Goal: Information Seeking & Learning: Find specific fact

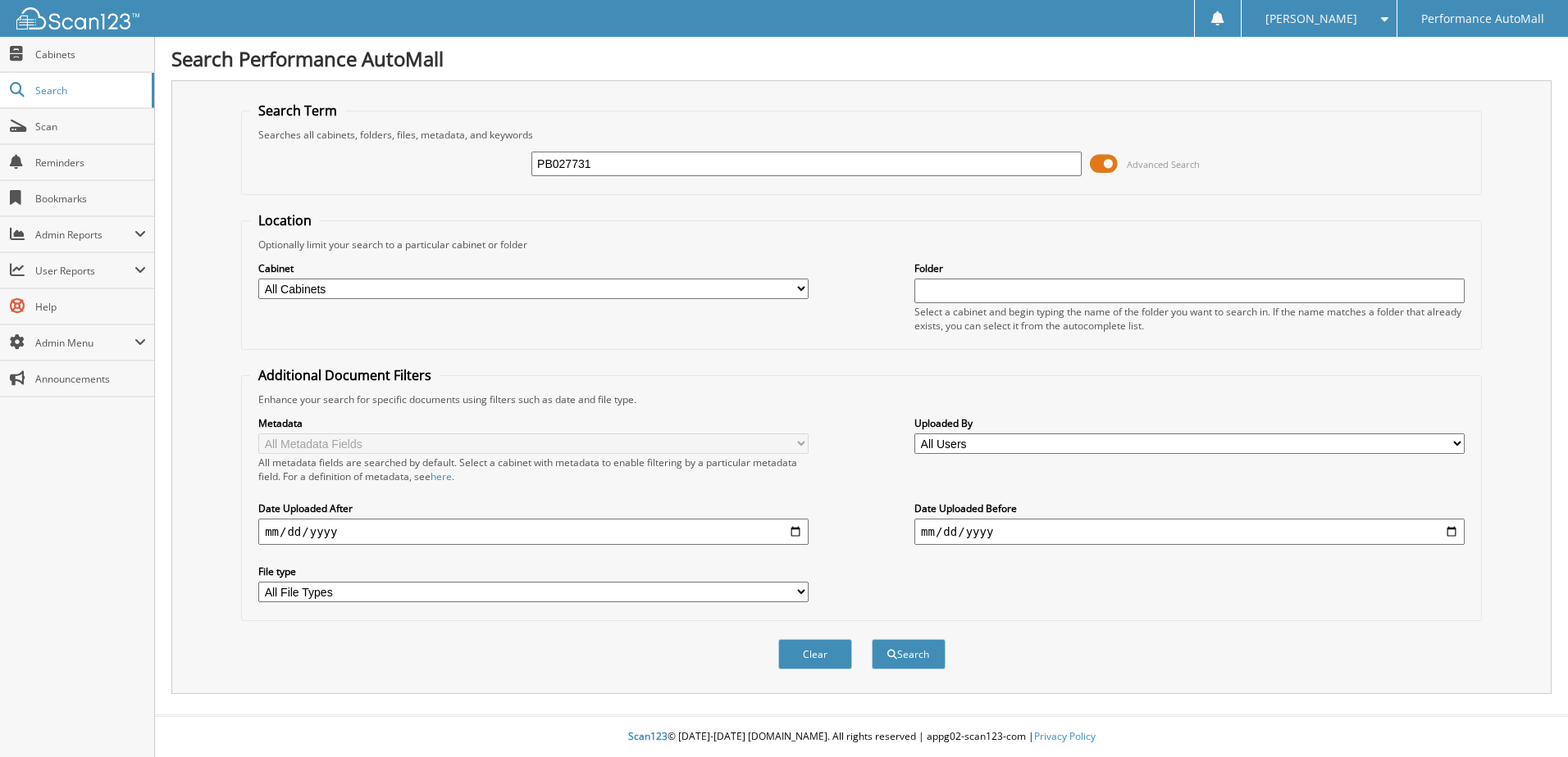
type input "PB027731"
click at [871, 640] on button "Search" at bounding box center [908, 654] width 74 height 30
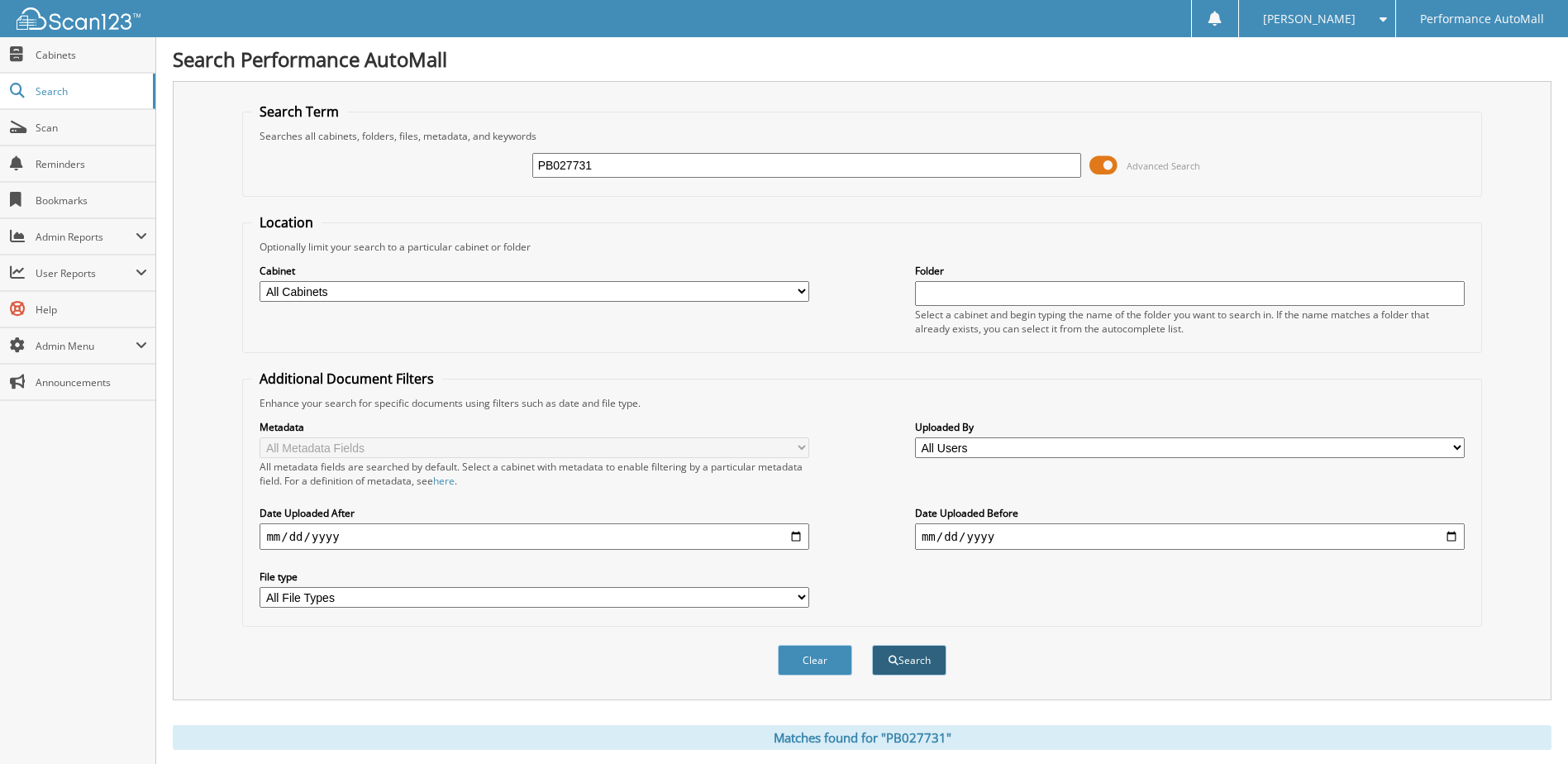
click at [891, 671] on button "Search" at bounding box center [909, 660] width 74 height 30
click at [385, 539] on input "date" at bounding box center [534, 536] width 550 height 27
click at [912, 669] on button "Search" at bounding box center [909, 660] width 74 height 30
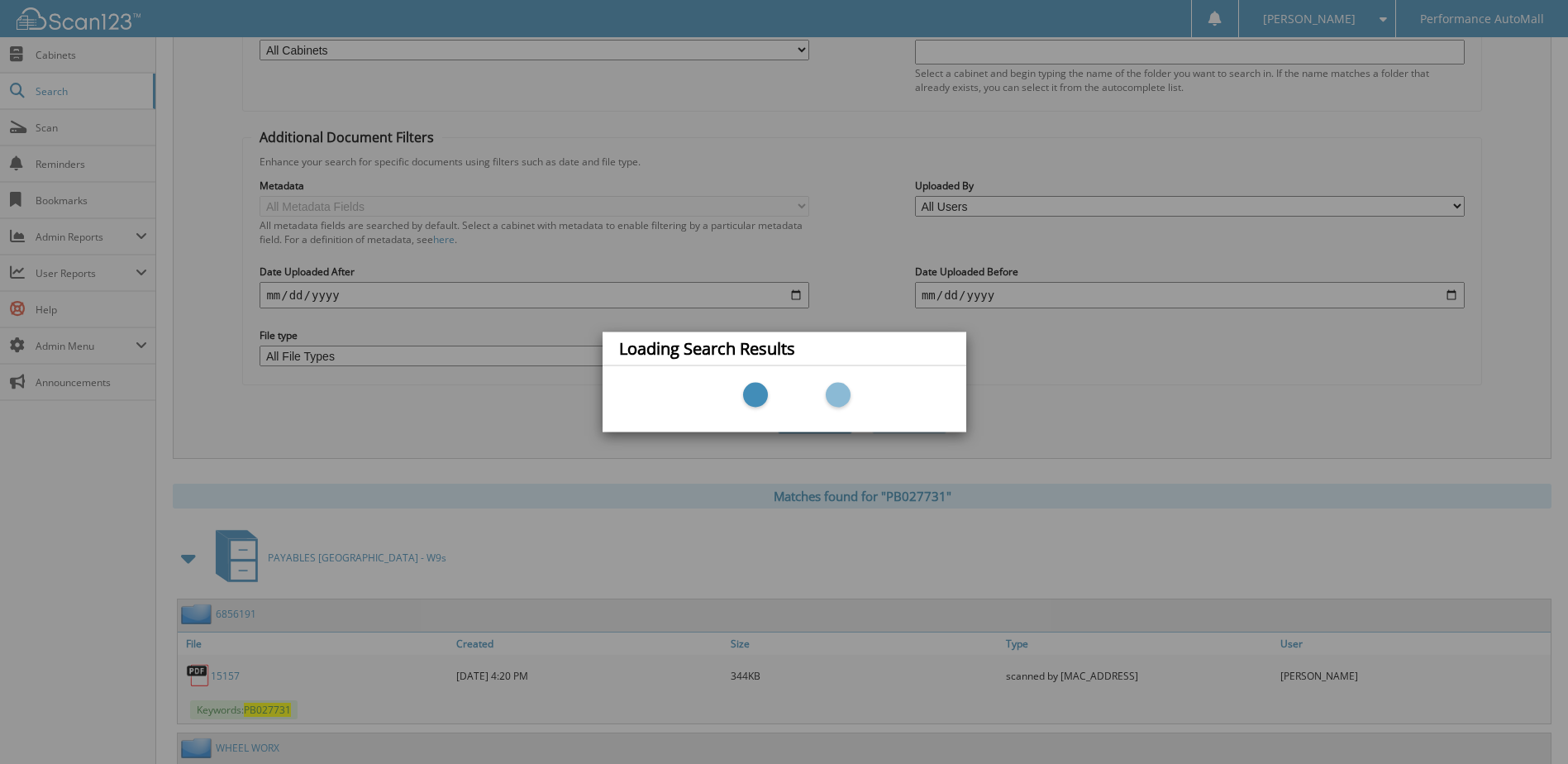
scroll to position [497, 0]
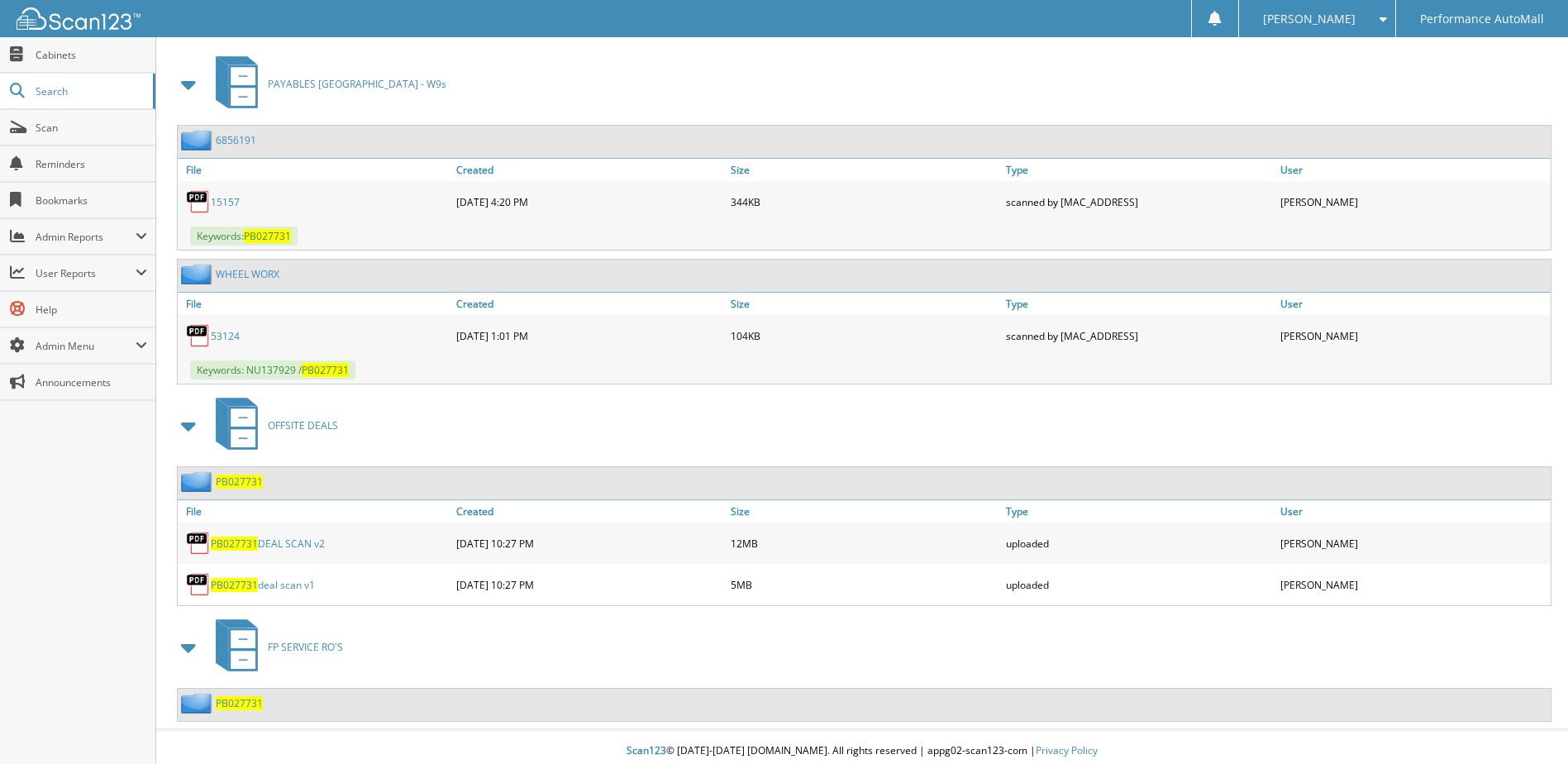
scroll to position [723, 0]
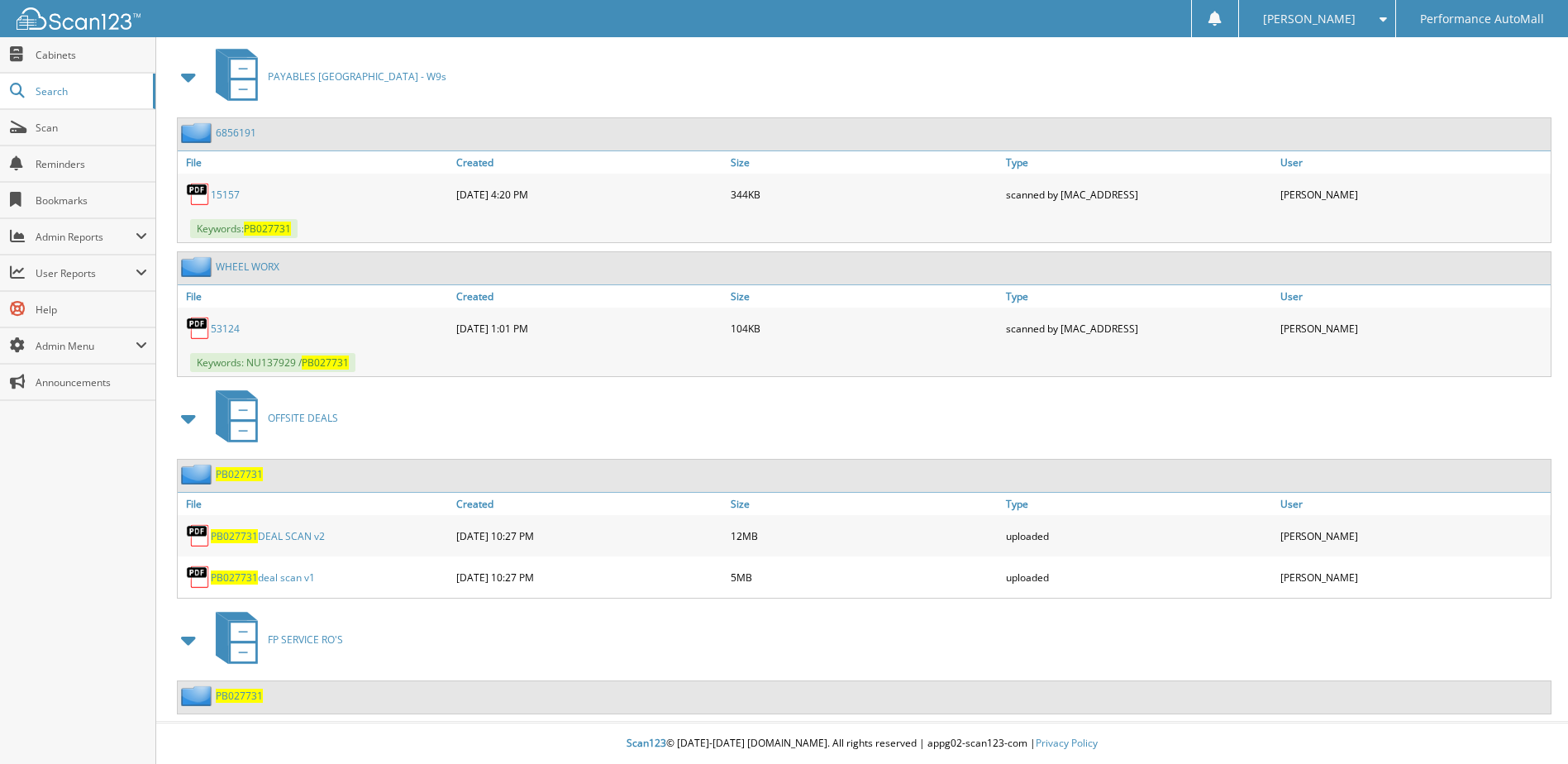
click at [268, 534] on link "PB027731 DEAL SCAN v2" at bounding box center [268, 536] width 114 height 14
click at [303, 574] on link "PB027731 deal scan v1" at bounding box center [263, 578] width 104 height 14
